Goal: Information Seeking & Learning: Learn about a topic

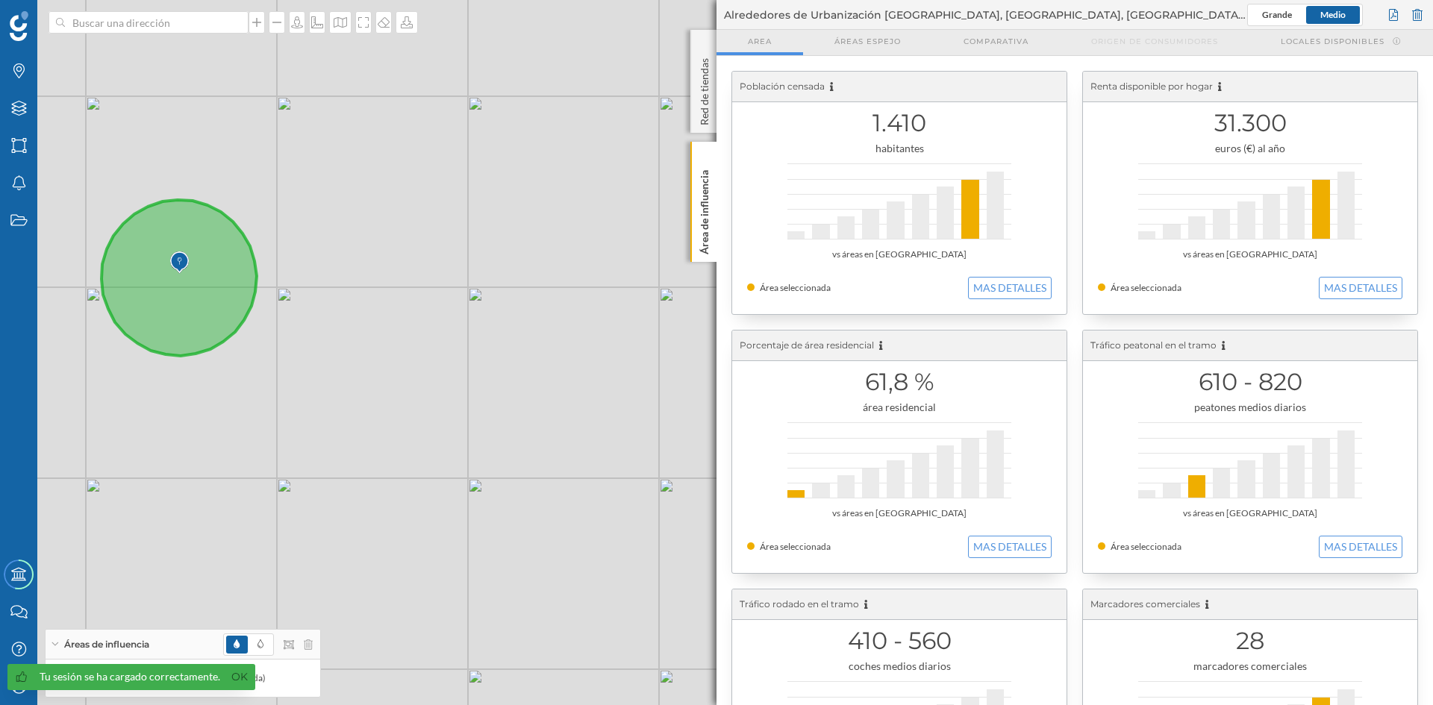
scroll to position [143, 0]
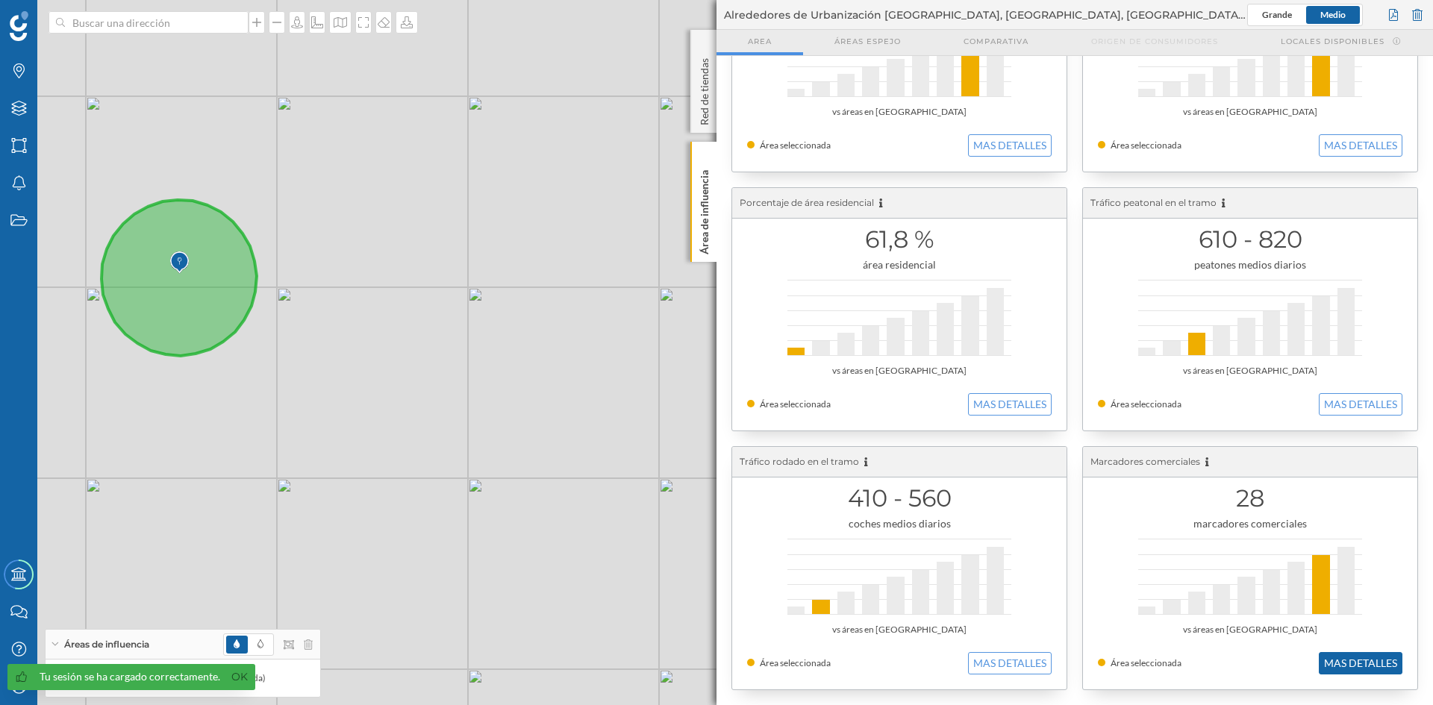
click at [1364, 665] on button "MAS DETALLES" at bounding box center [1361, 663] width 84 height 22
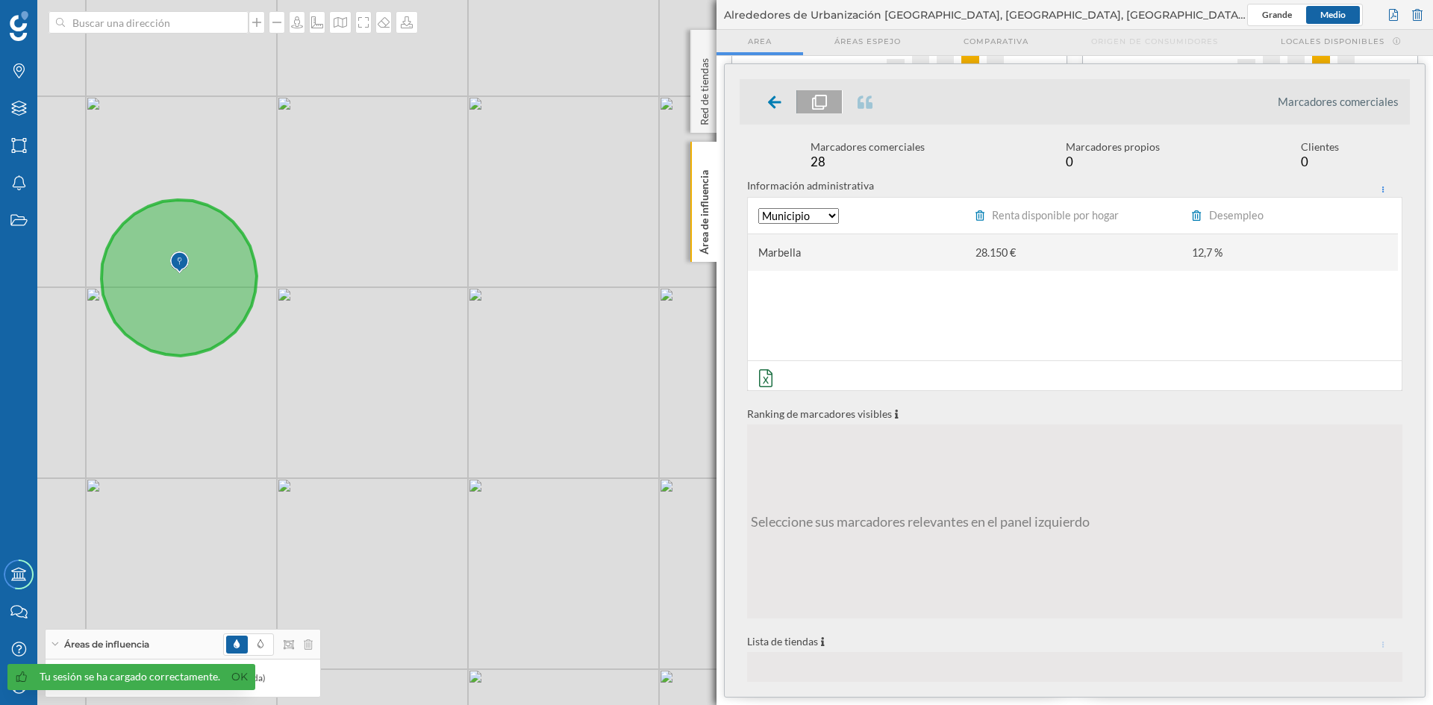
click at [926, 253] on div "Marbella" at bounding box center [856, 252] width 216 height 37
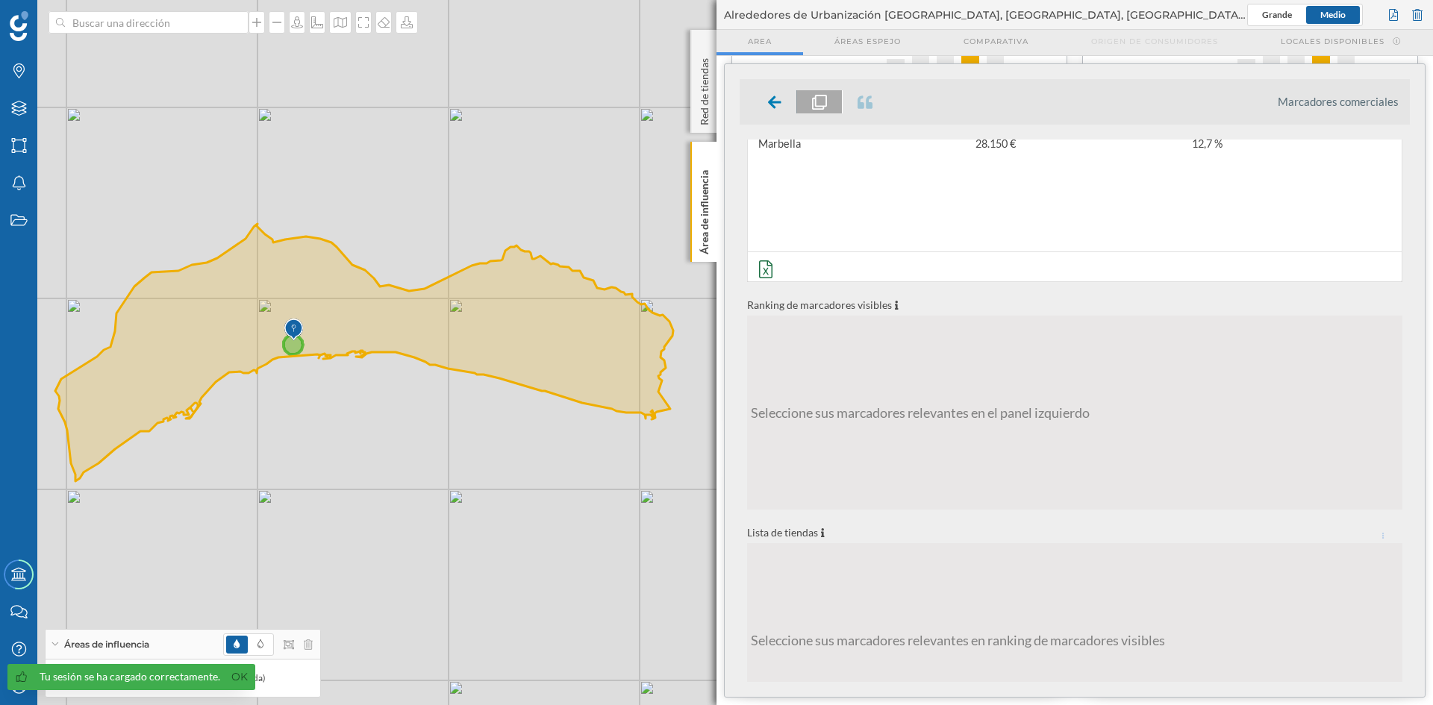
scroll to position [0, 0]
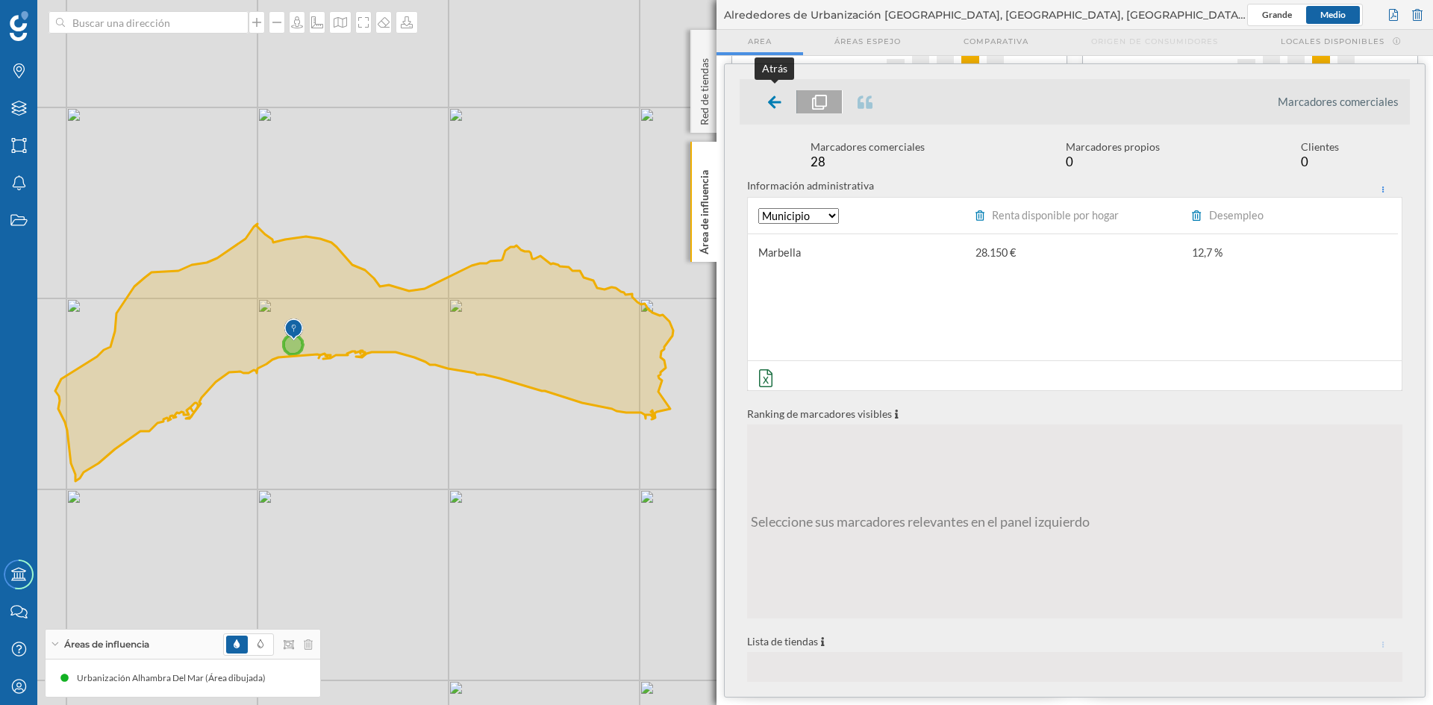
click at [772, 108] on icon at bounding box center [774, 102] width 13 height 15
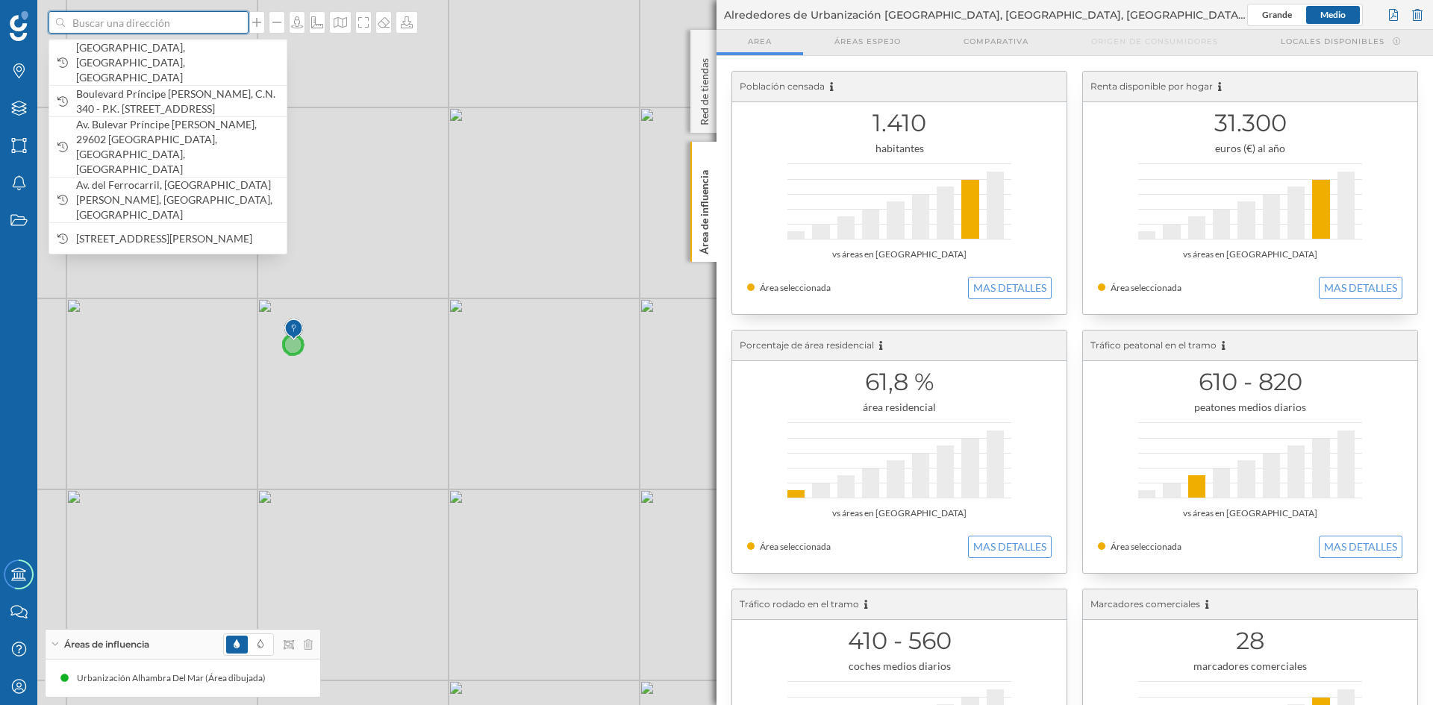
click at [193, 15] on input at bounding box center [148, 22] width 167 height 22
click at [157, 102] on span "Boulevard Príncipe Alfonso Von Hohenlohe, C.N. 340 - P.K. 179, Centro Comercial…" at bounding box center [177, 102] width 203 height 30
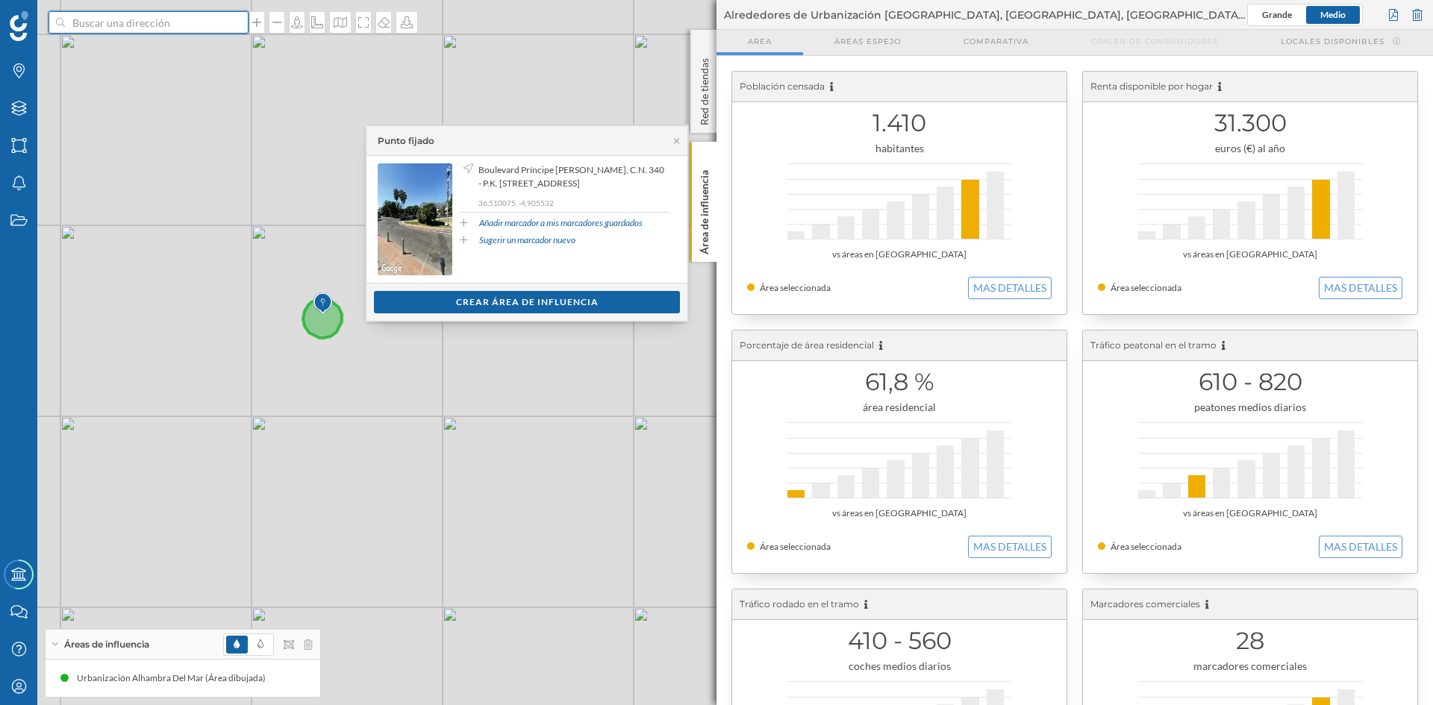
click at [166, 23] on input at bounding box center [148, 22] width 167 height 22
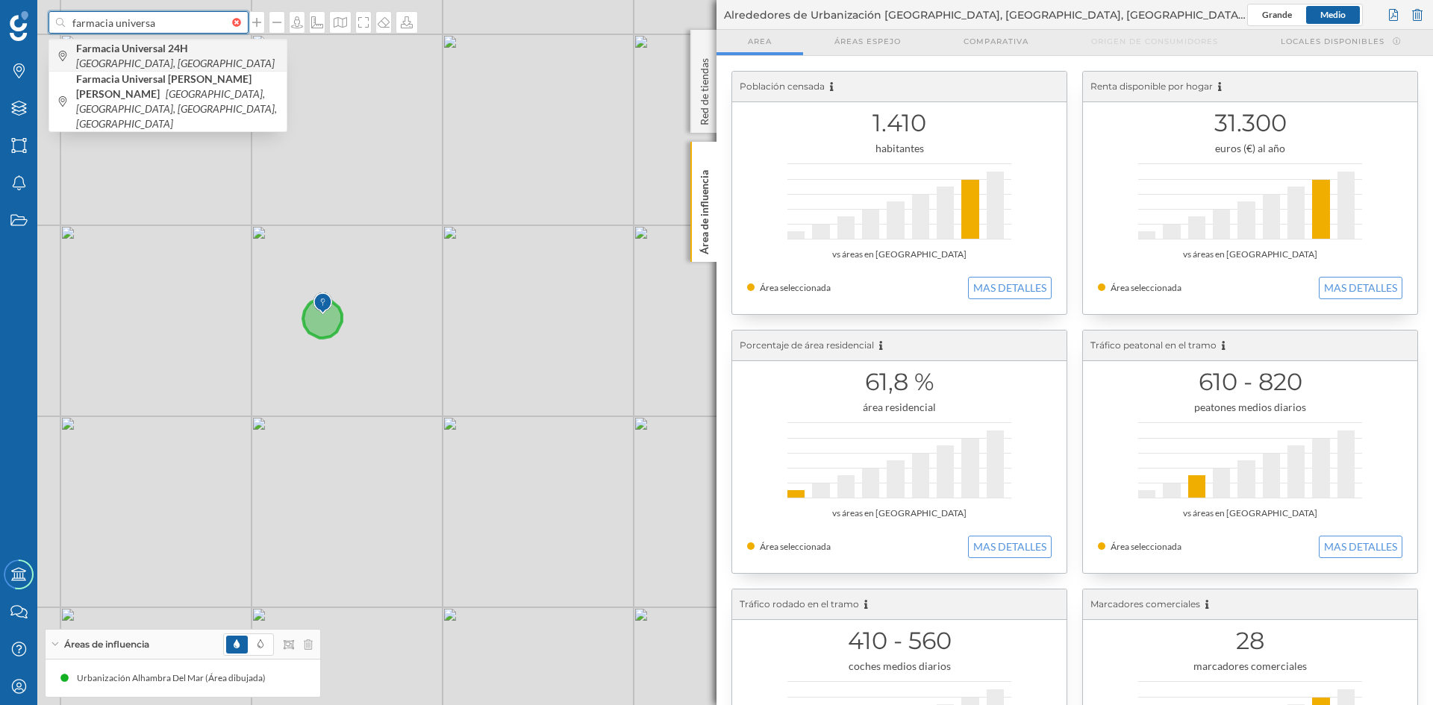
type input "farmacia universa"
click at [173, 66] on div "Farmacia Universal 24H Marbella, España" at bounding box center [167, 55] width 237 height 31
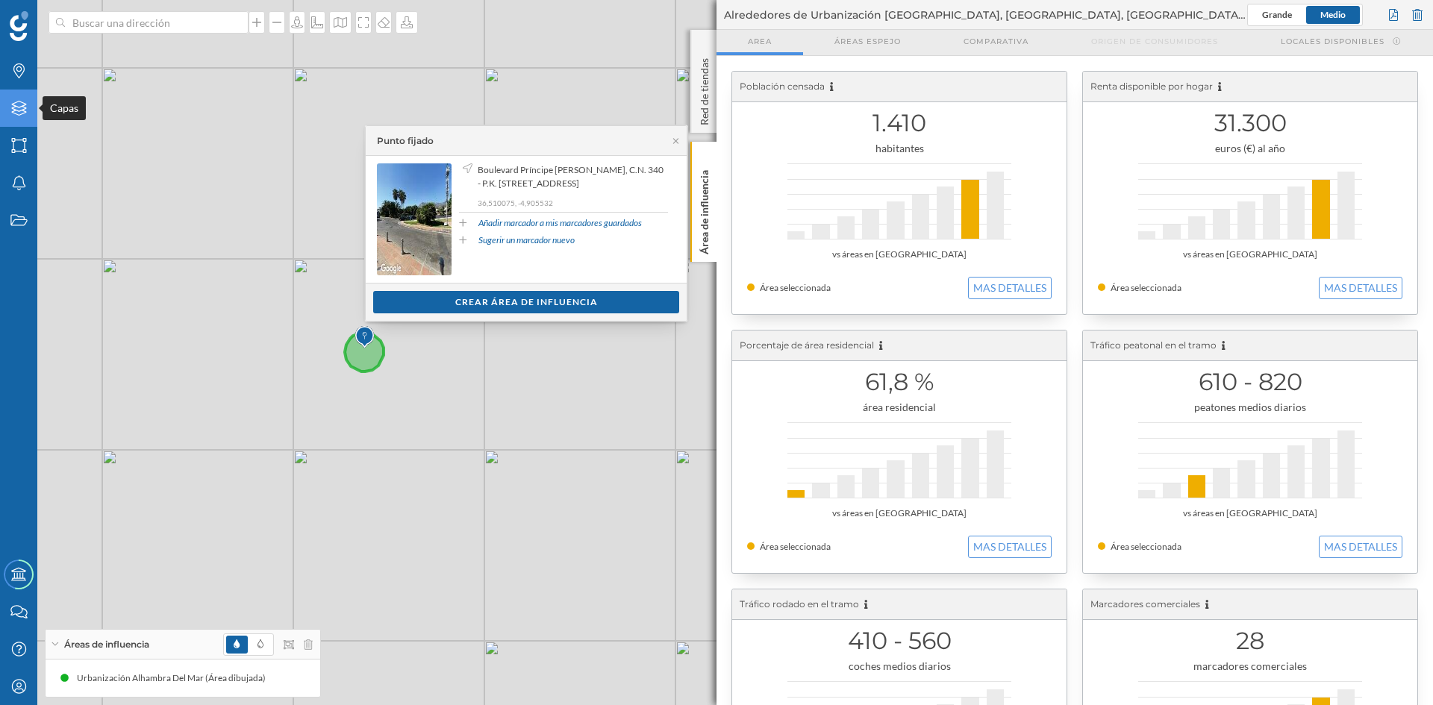
click at [11, 110] on icon "Capas" at bounding box center [19, 108] width 19 height 15
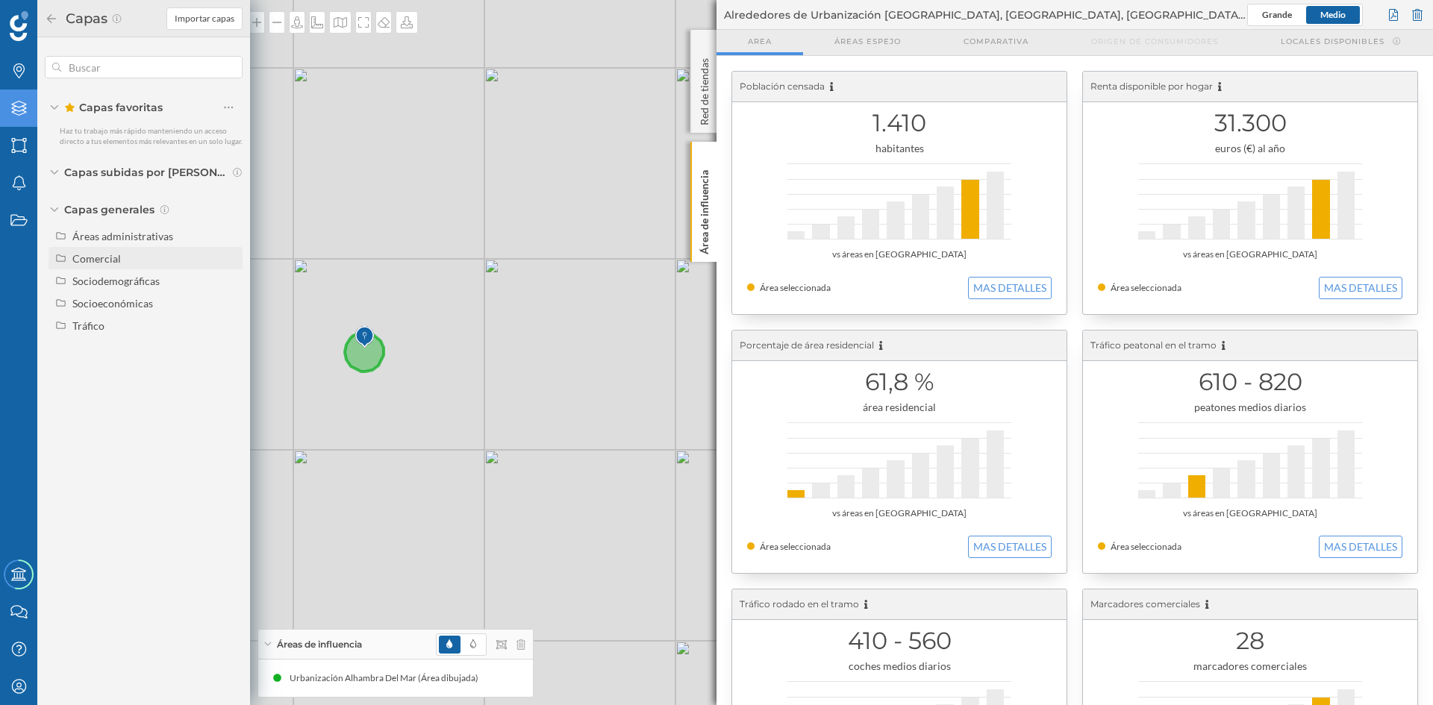
click at [133, 264] on div "Comercial" at bounding box center [154, 259] width 165 height 16
click at [134, 288] on div "Marcadores comerciales" at bounding box center [130, 284] width 104 height 31
click at [228, 288] on input "Marcadores comerciales" at bounding box center [233, 286] width 10 height 10
radio input "true"
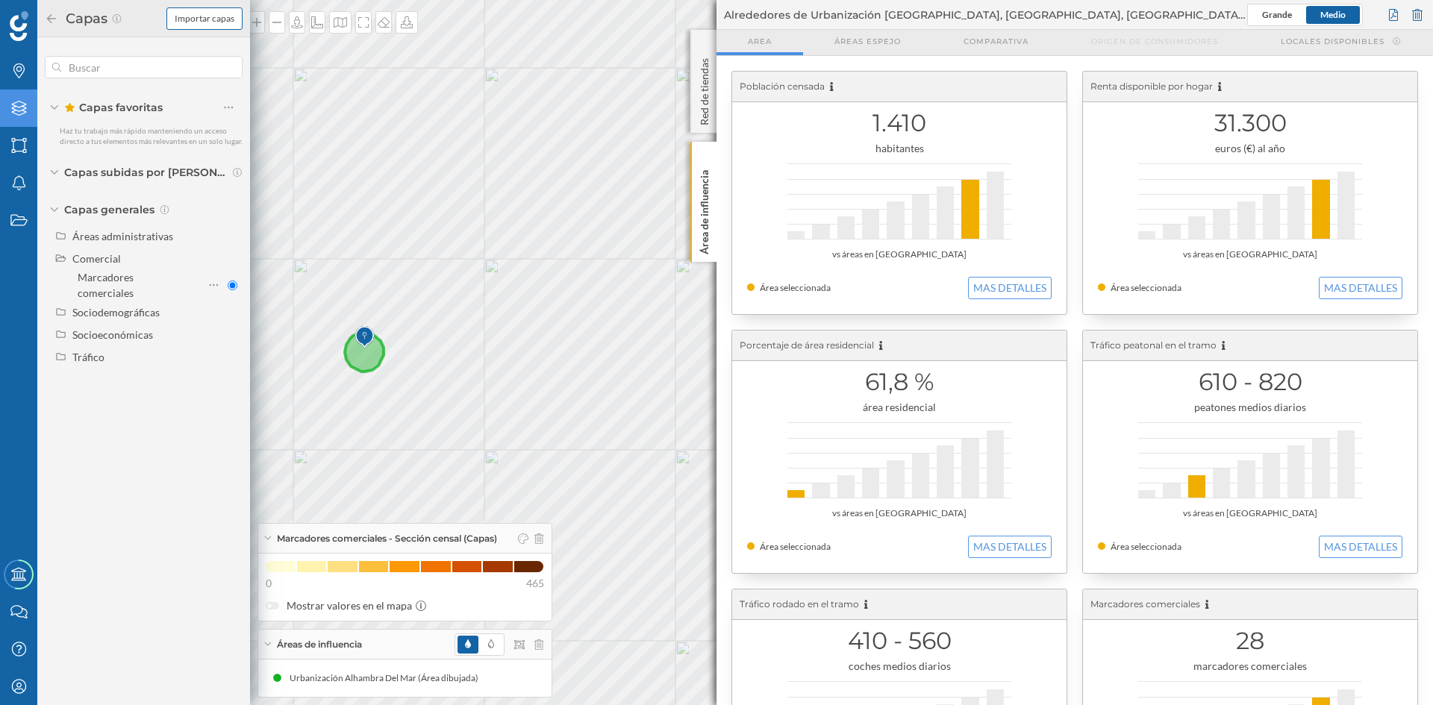
click at [204, 26] on div "Importar capas" at bounding box center [204, 18] width 76 height 22
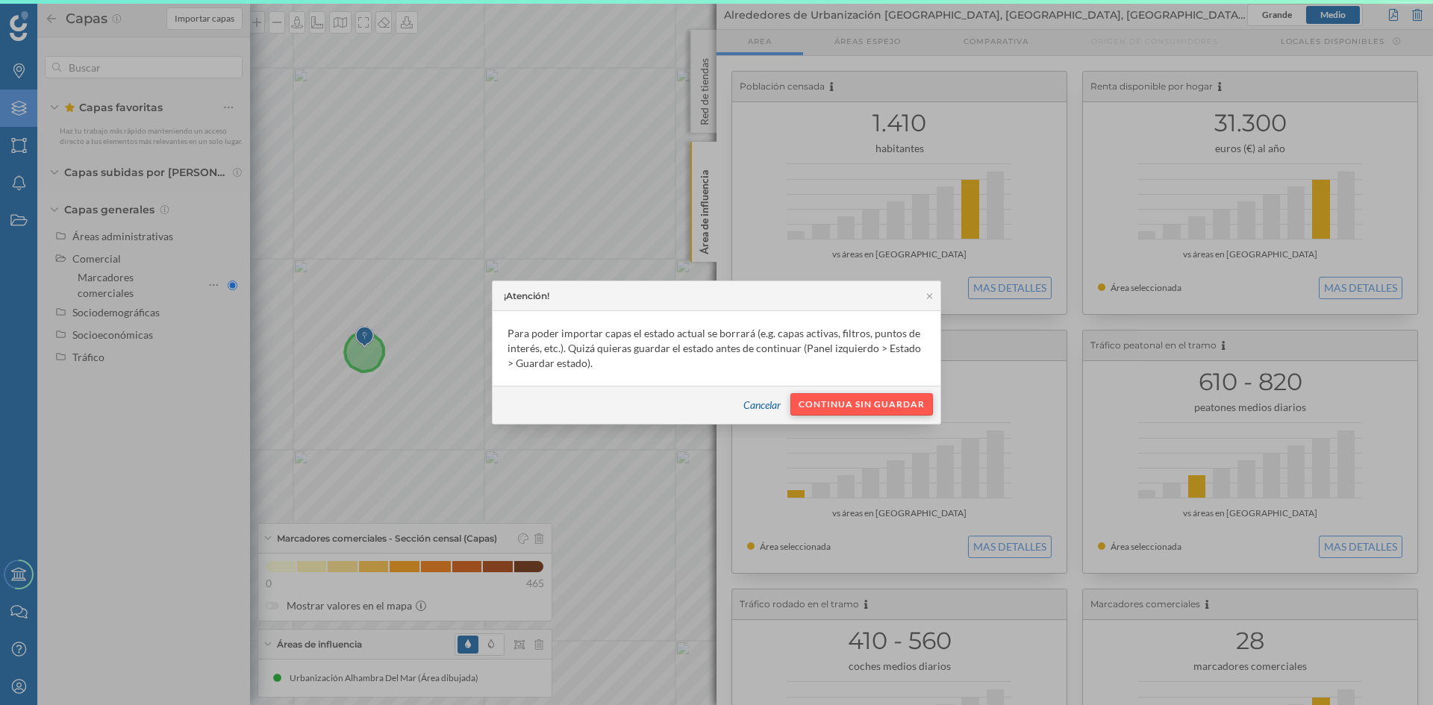
click at [886, 407] on div "Continua sin guardar" at bounding box center [861, 404] width 143 height 22
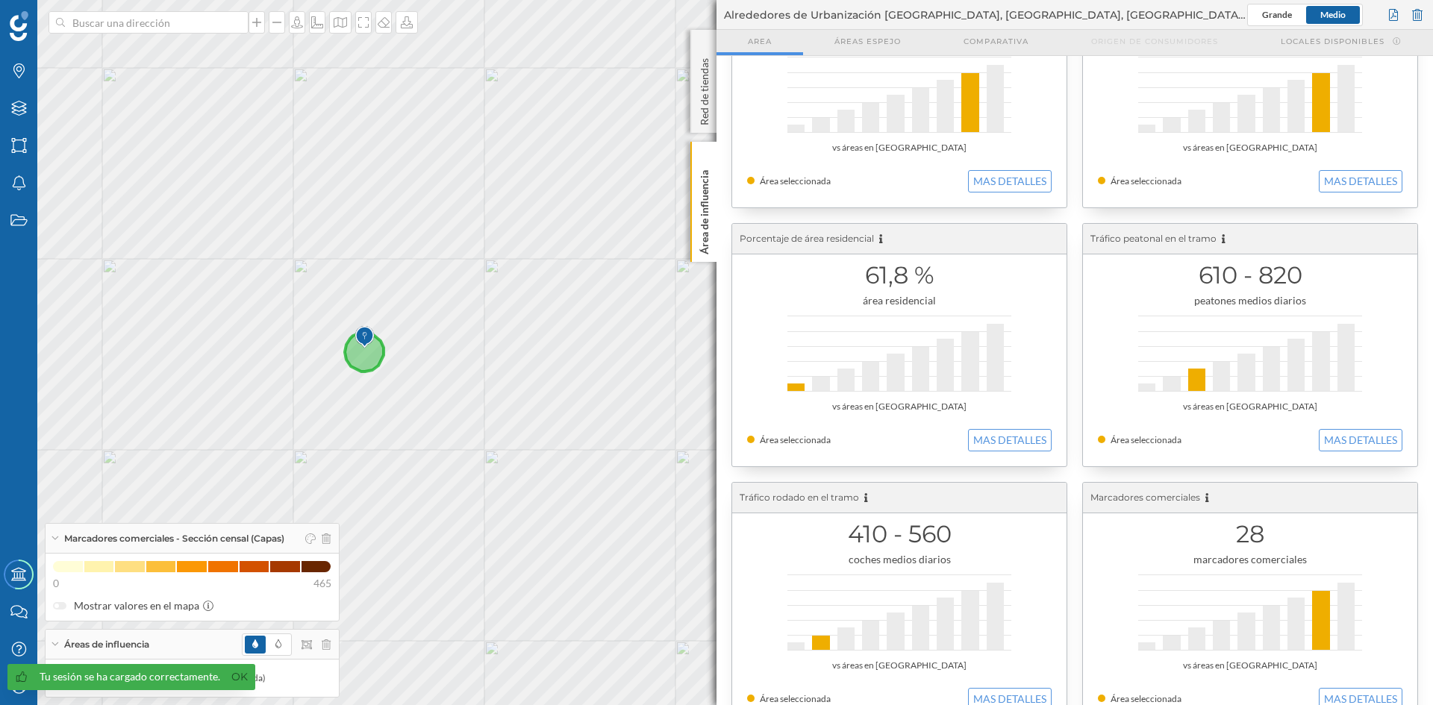
scroll to position [143, 0]
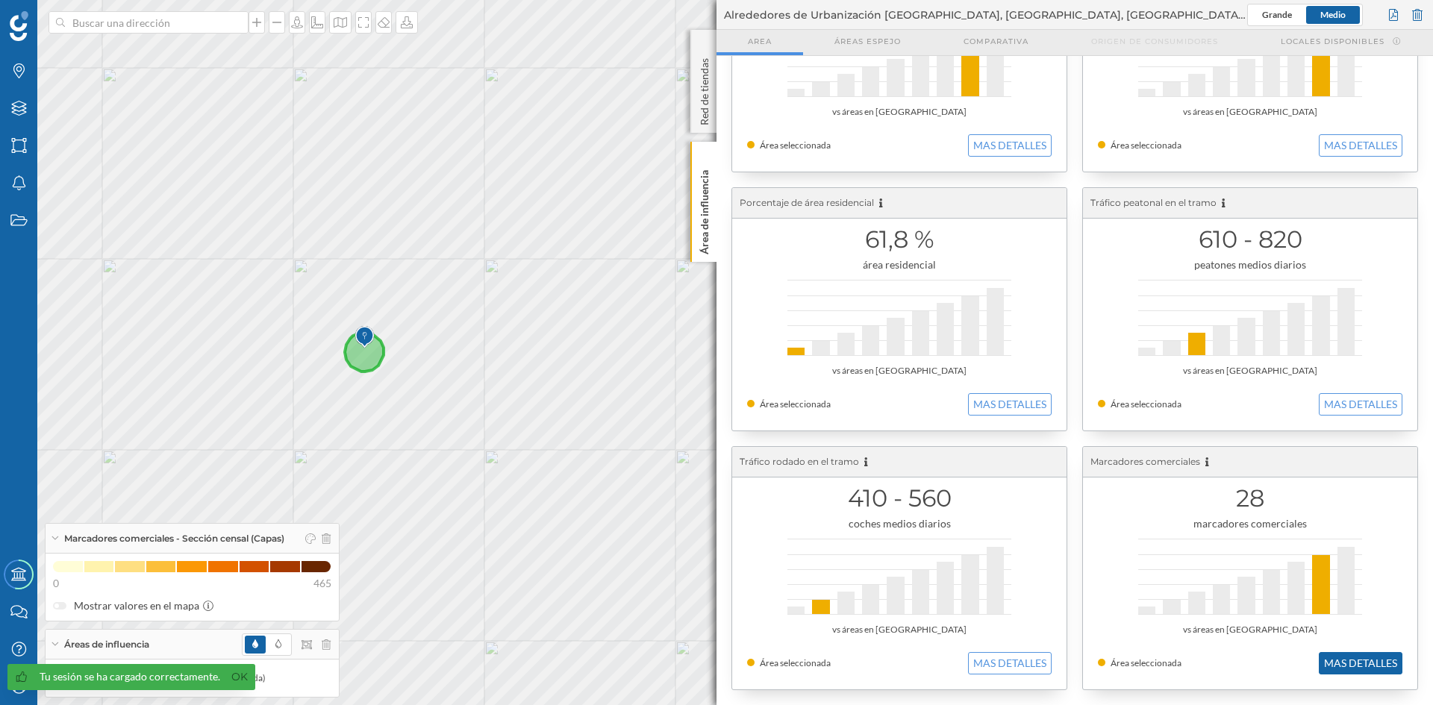
click at [1330, 666] on button "MAS DETALLES" at bounding box center [1361, 663] width 84 height 22
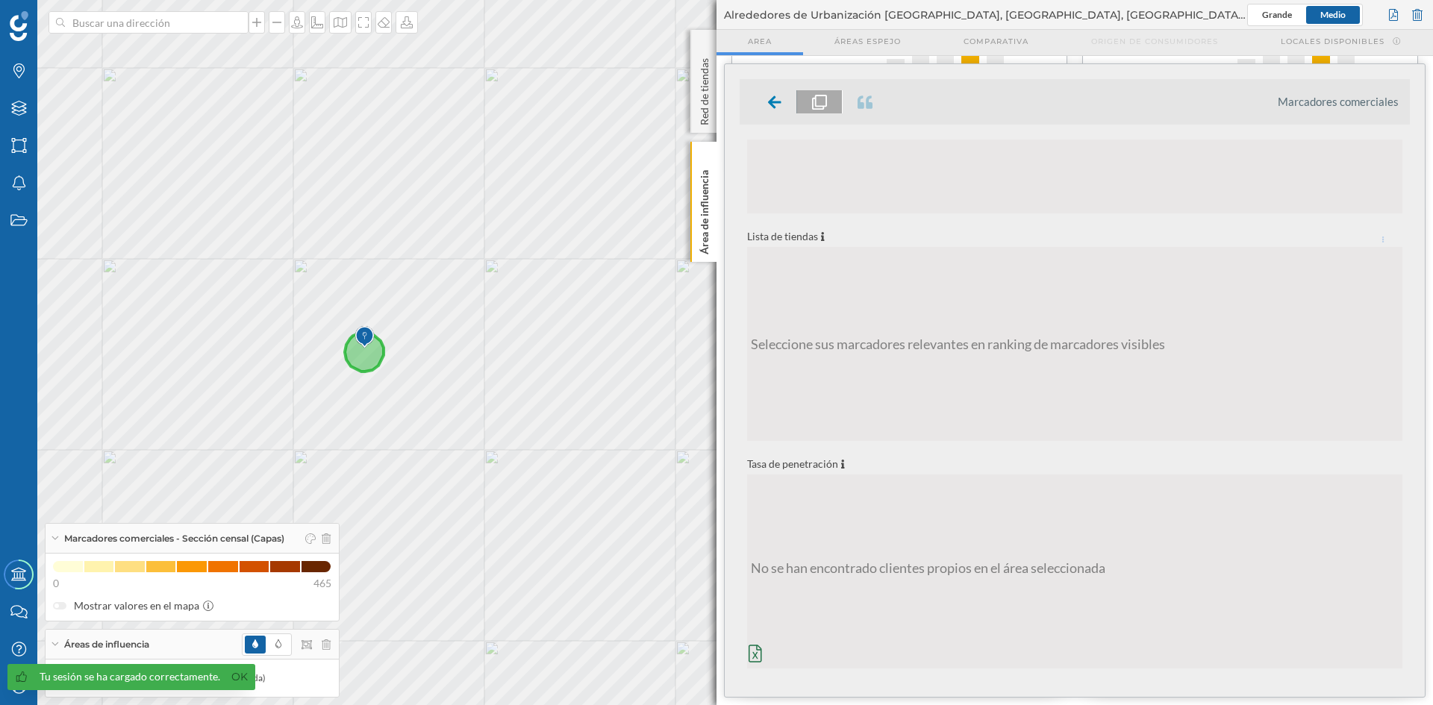
scroll to position [407, 0]
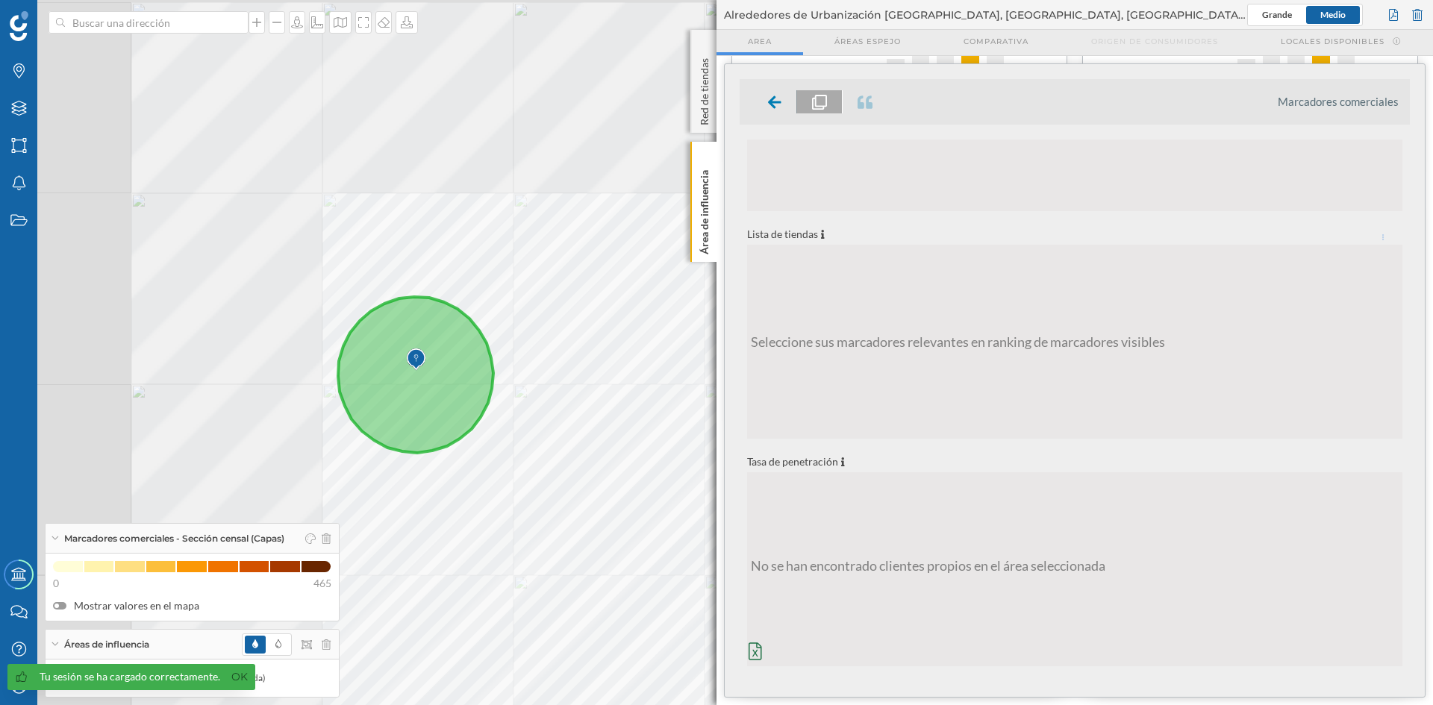
click at [422, 202] on div at bounding box center [422, 202] width 0 height 0
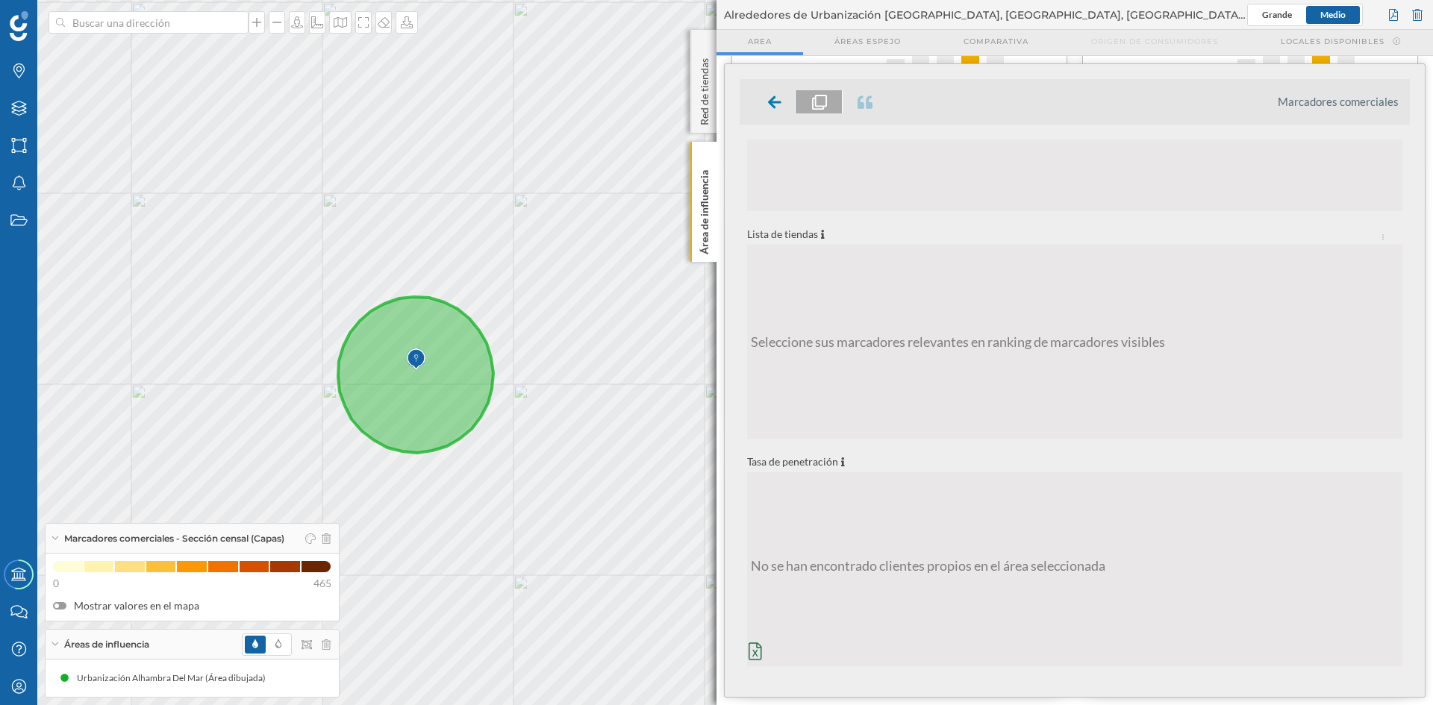
click at [151, 606] on label "Mostrar valores en el mapa" at bounding box center [192, 606] width 278 height 15
click at [0, 0] on input "Mostrar valores en el mapa" at bounding box center [0, 0] width 0 height 0
click at [18, 107] on icon "Capas" at bounding box center [19, 108] width 19 height 15
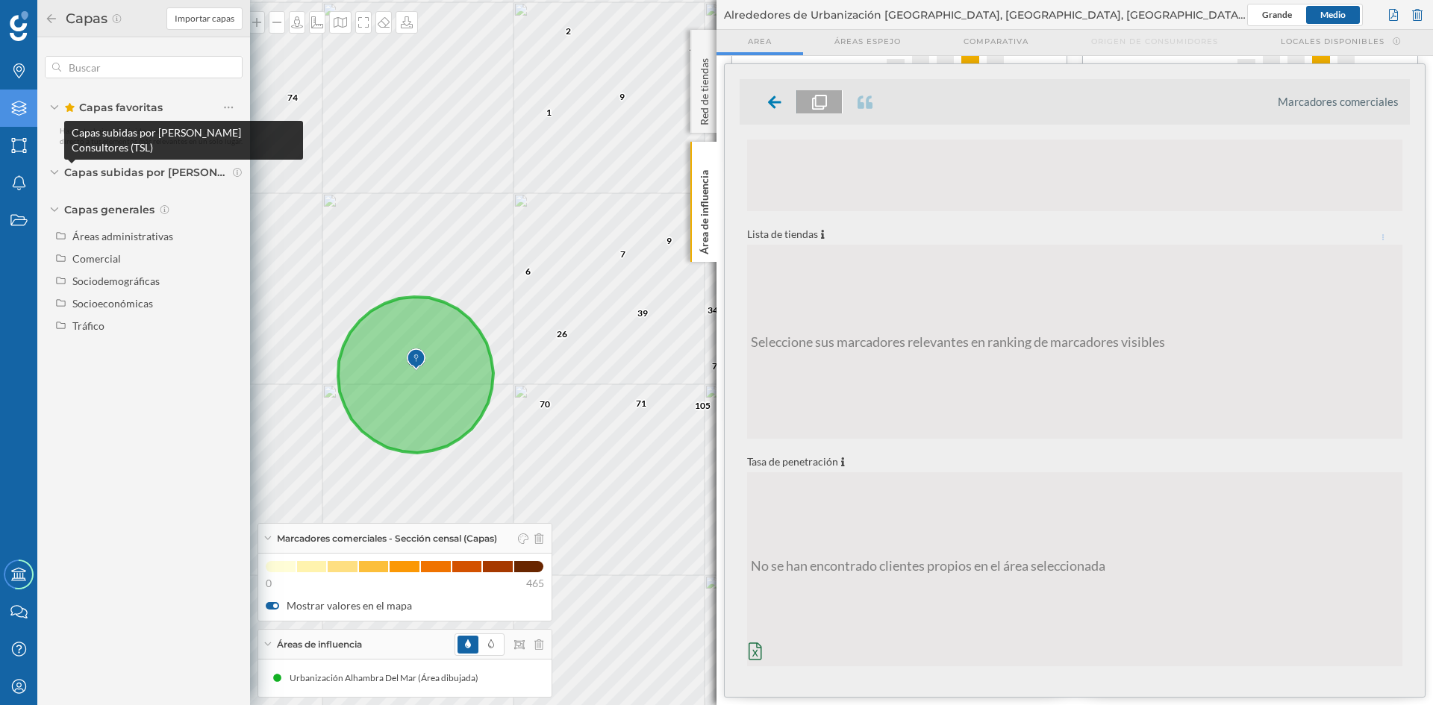
click at [138, 169] on span "Capas subidas por [PERSON_NAME] Consultores (TSL)" at bounding box center [146, 172] width 164 height 15
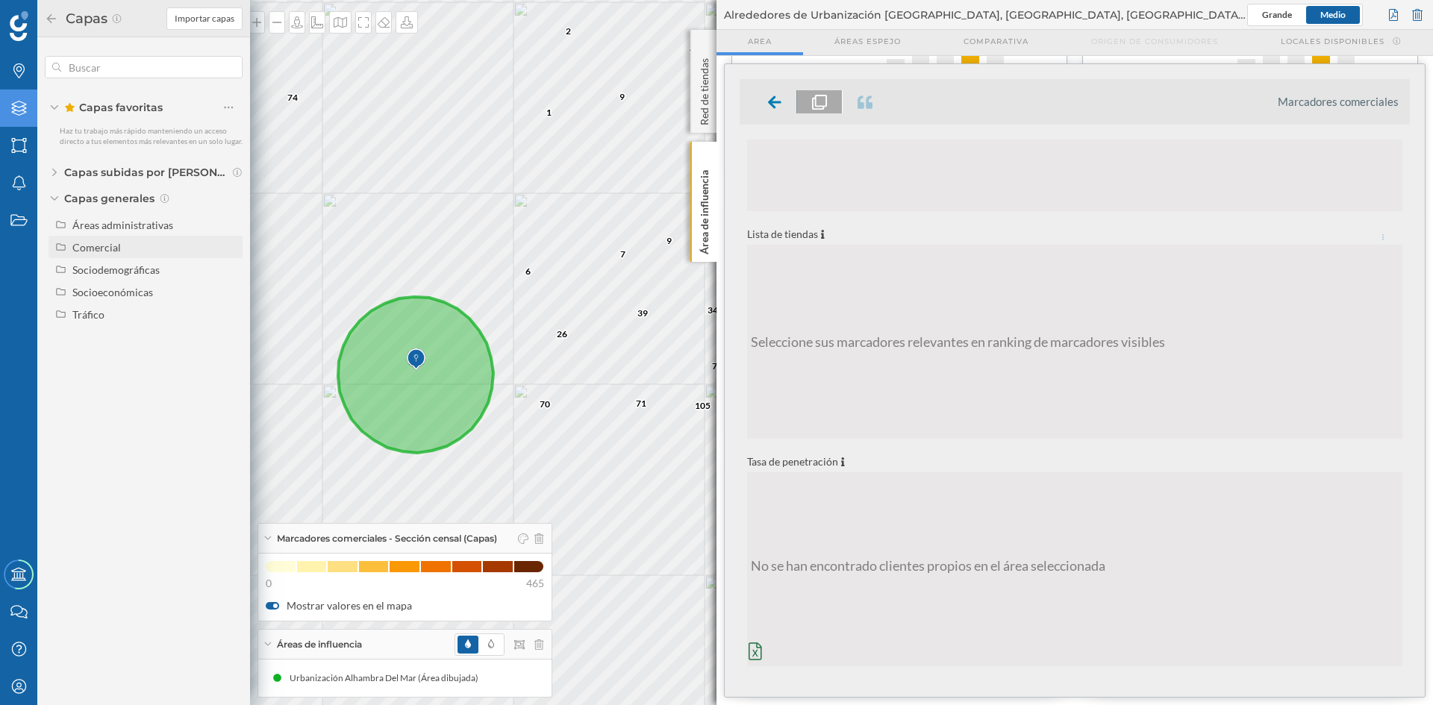
click at [109, 247] on div "Comercial" at bounding box center [96, 247] width 49 height 13
click at [211, 276] on icon at bounding box center [214, 273] width 10 height 15
click at [170, 490] on div "Capas Importar capas Capas favoritas Haz tu trabajo más rápido manteniendo un a…" at bounding box center [143, 352] width 213 height 705
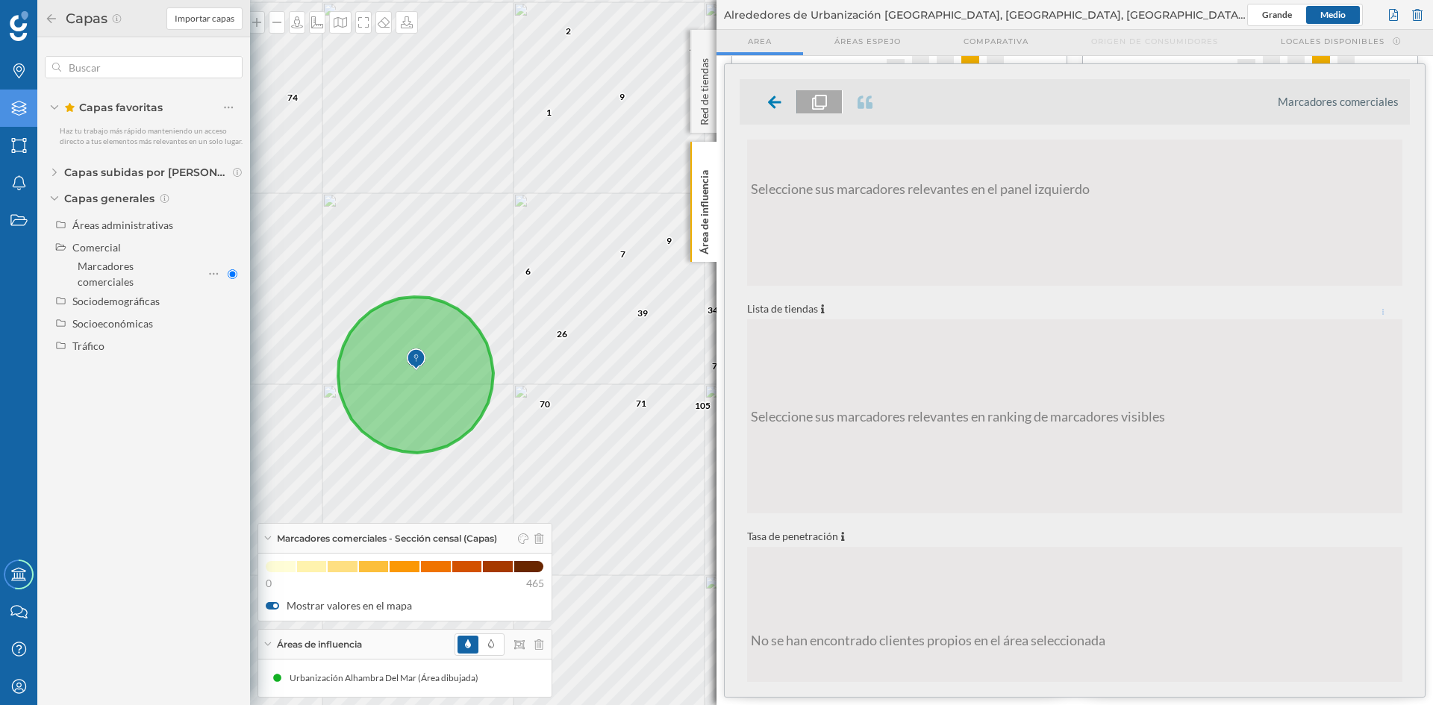
click at [405, 371] on icon at bounding box center [415, 375] width 155 height 156
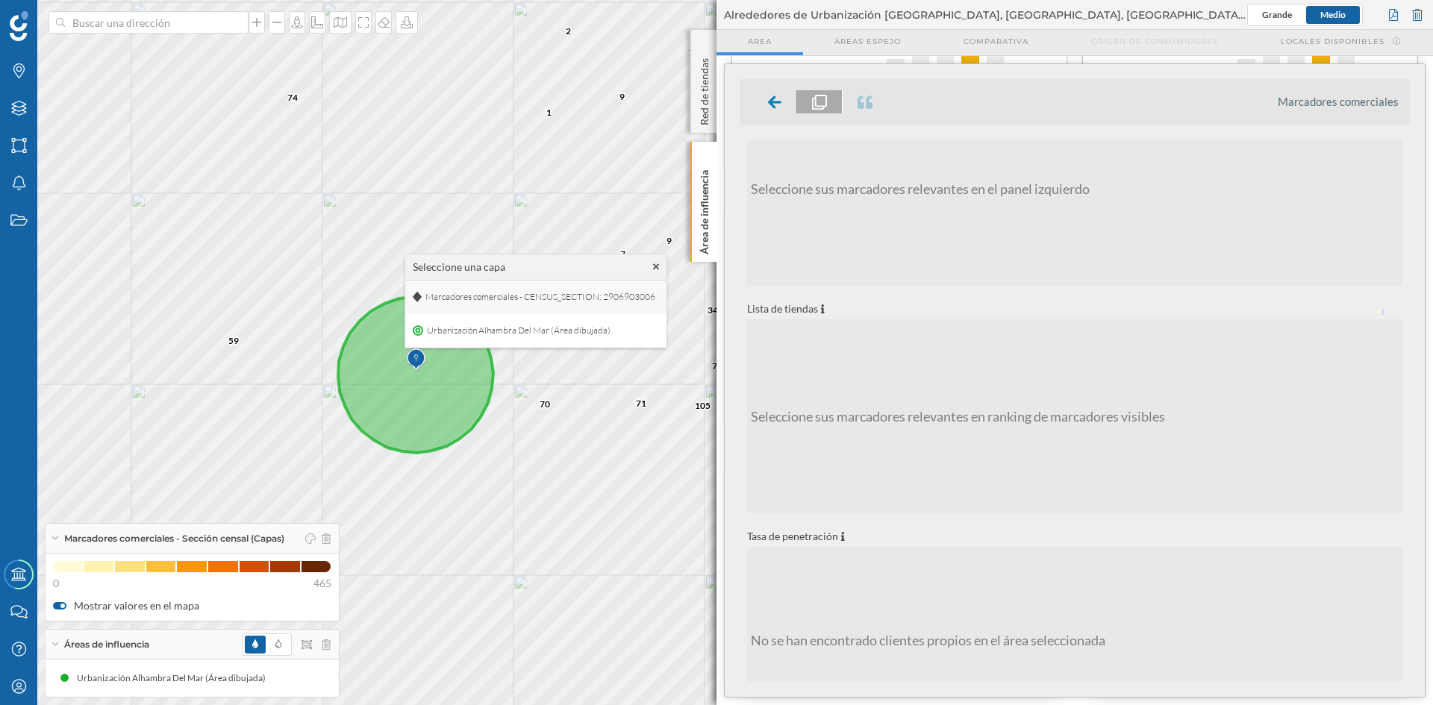
click at [501, 299] on span "Marcadores comerciales - CENSUS_SECTION: 2906903006" at bounding box center [540, 297] width 237 height 22
